Goal: Task Accomplishment & Management: Manage account settings

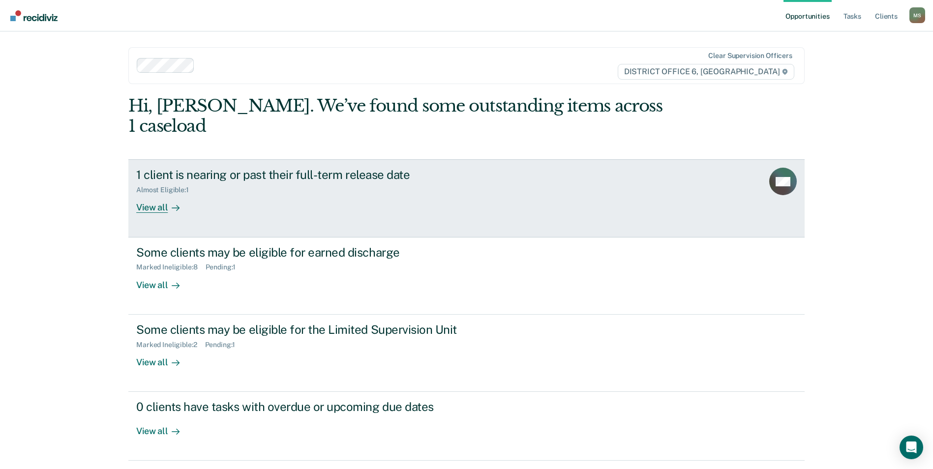
click at [314, 188] on div "1 client is nearing or past their full-term release date Almost Eligible : 1 Vi…" at bounding box center [320, 190] width 369 height 45
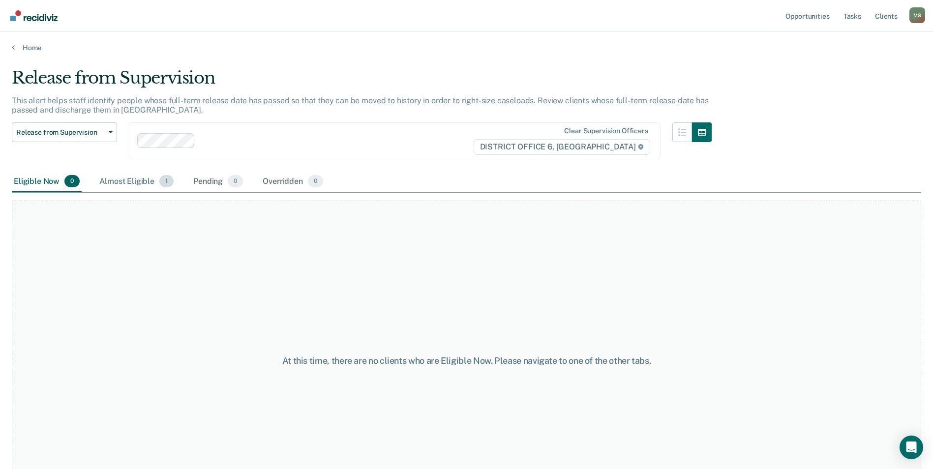
click at [147, 182] on div "Almost Eligible 1" at bounding box center [136, 182] width 78 height 22
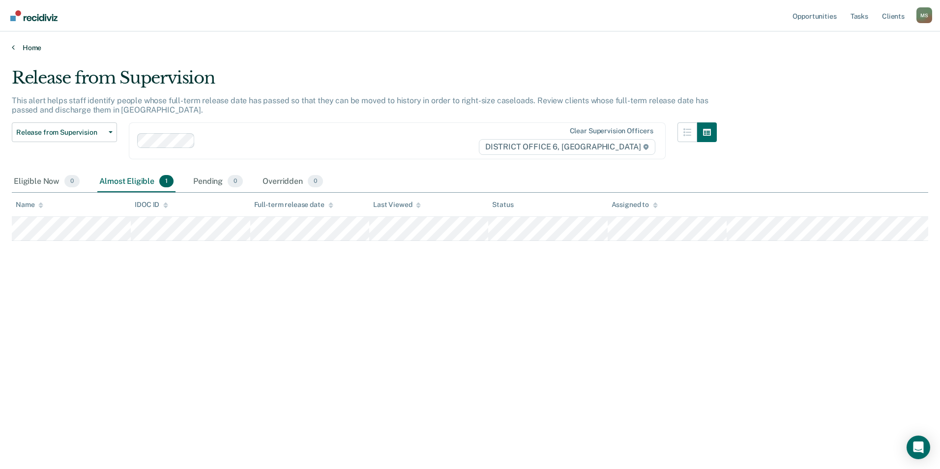
click at [27, 50] on link "Home" at bounding box center [470, 47] width 917 height 9
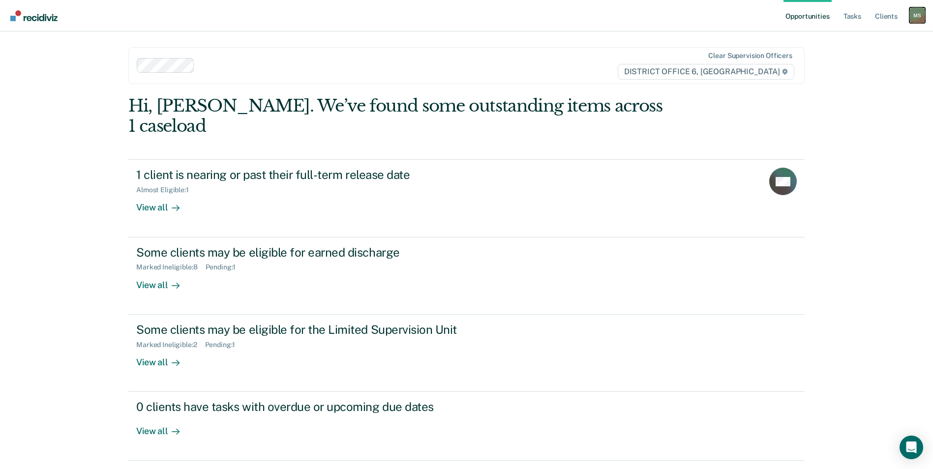
click at [920, 15] on div "M S" at bounding box center [917, 15] width 16 height 16
click at [886, 70] on div "Profile How it works Log Out" at bounding box center [877, 52] width 95 height 48
click at [854, 67] on link "Log Out" at bounding box center [877, 64] width 79 height 8
